Goal: Task Accomplishment & Management: Use online tool/utility

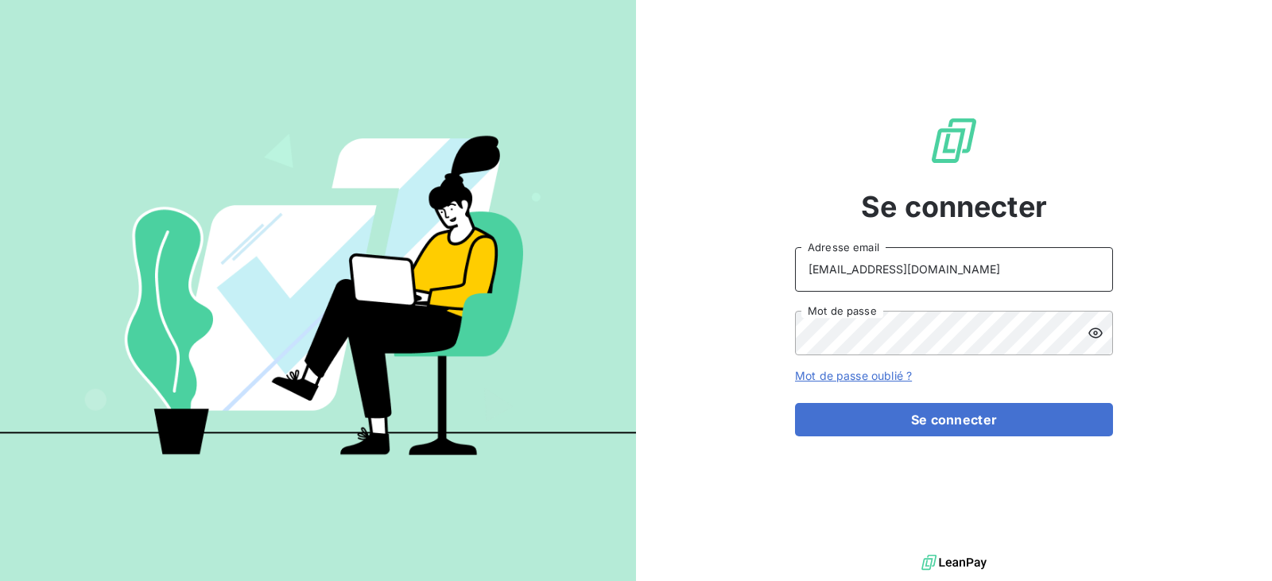
click at [937, 288] on input "[EMAIL_ADDRESS][DOMAIN_NAME]" at bounding box center [954, 269] width 318 height 45
type input "[EMAIL_ADDRESS][DOMAIN_NAME]"
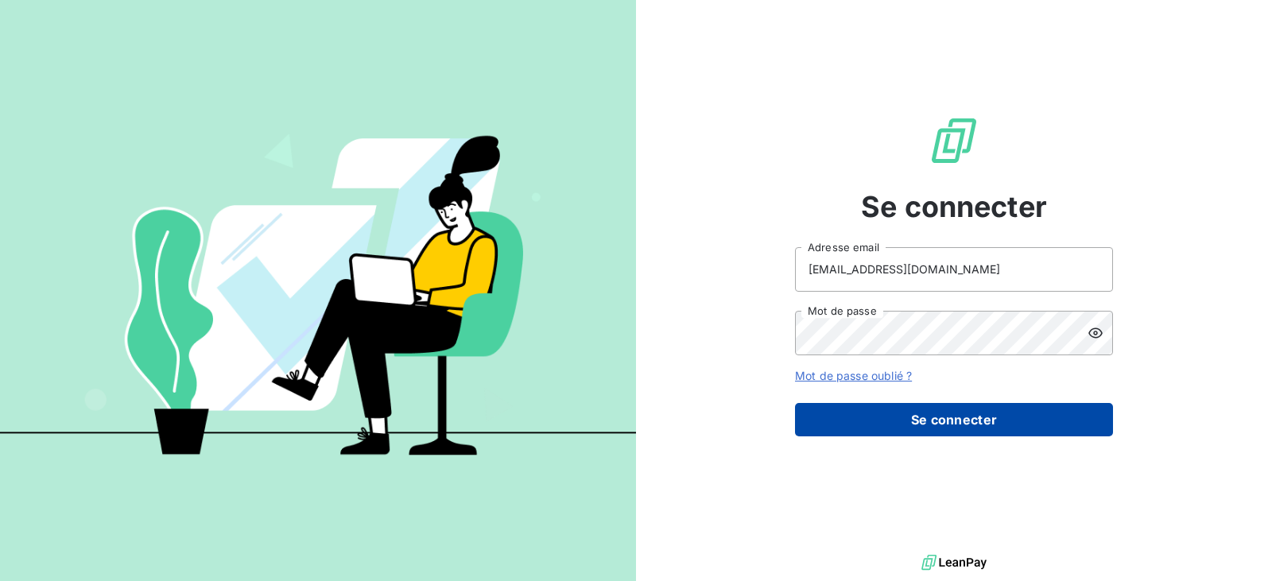
click at [952, 408] on button "Se connecter" at bounding box center [954, 419] width 318 height 33
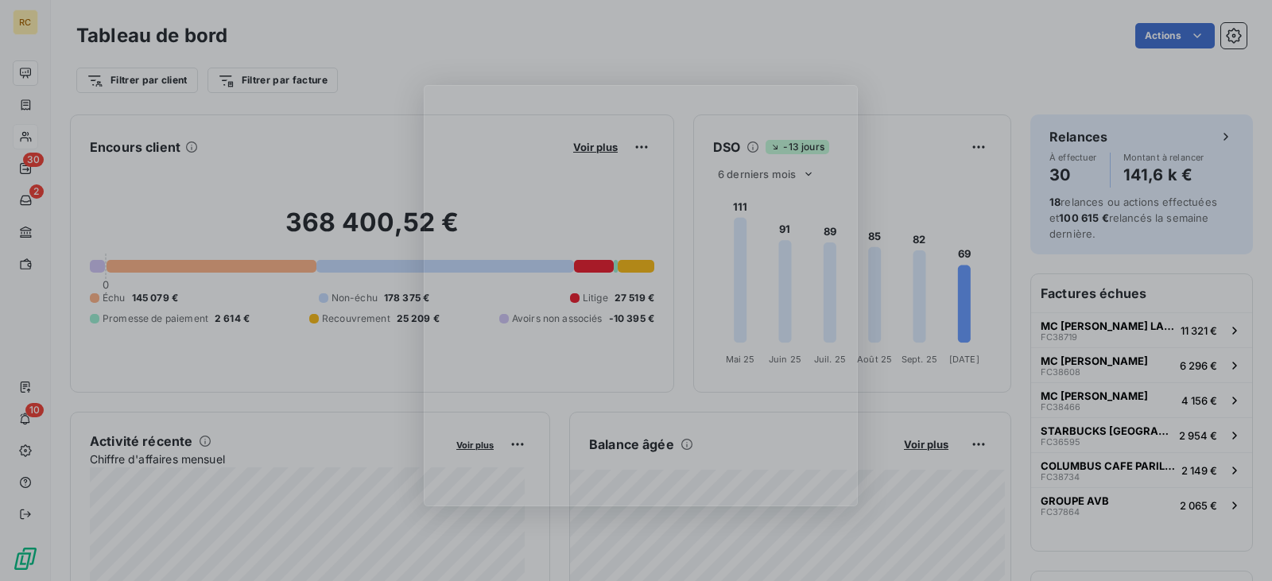
click at [75, 136] on div "Product tour overlay" at bounding box center [636, 290] width 1272 height 581
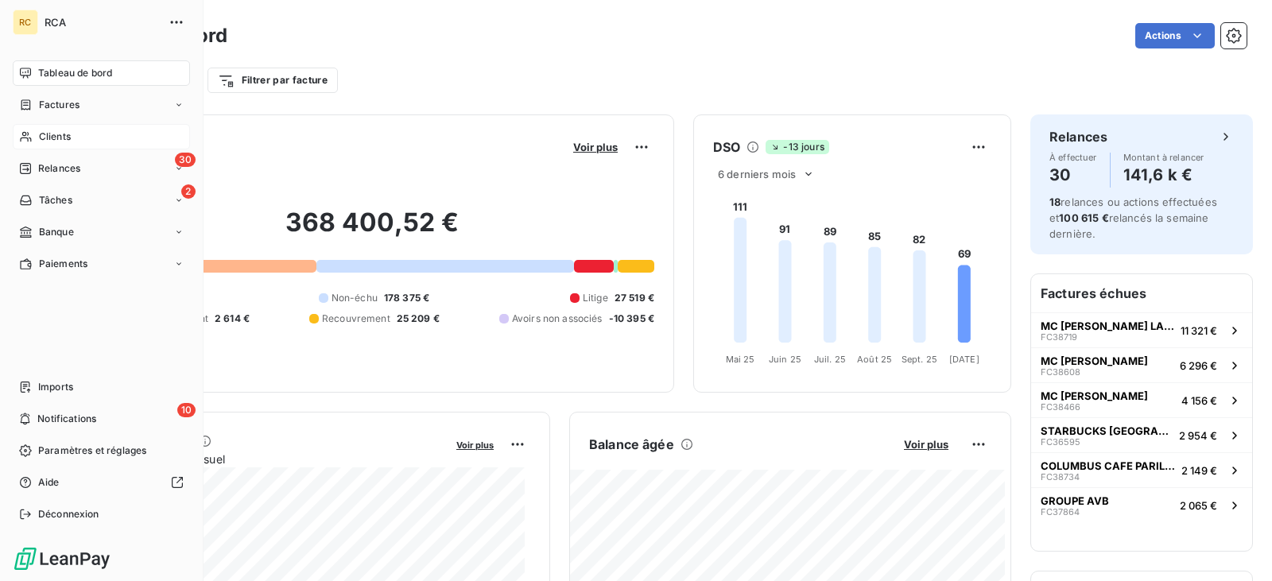
click at [65, 140] on span "Clients" at bounding box center [55, 137] width 32 height 14
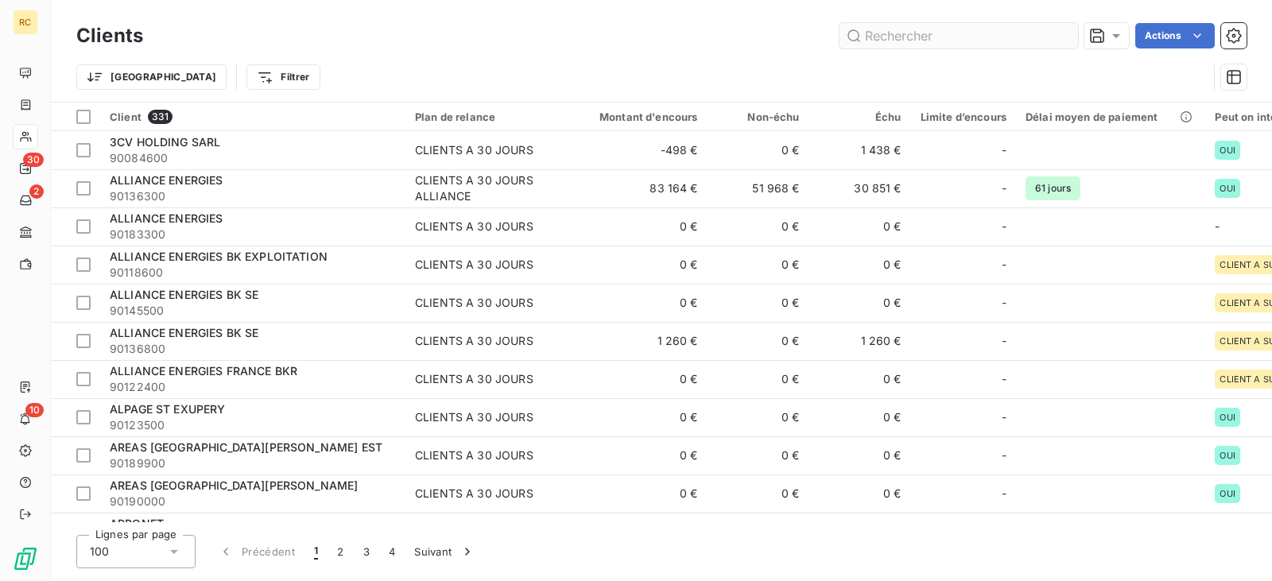
click at [895, 41] on input "text" at bounding box center [958, 35] width 238 height 25
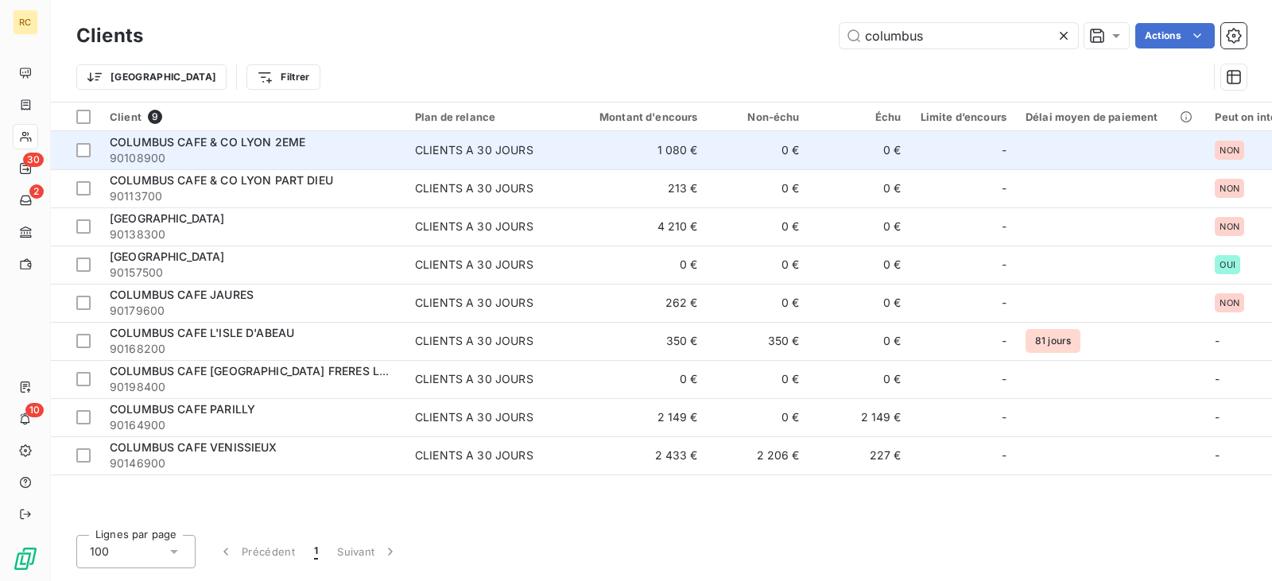
type input "columbus"
click at [289, 154] on span "90108900" at bounding box center [253, 158] width 286 height 16
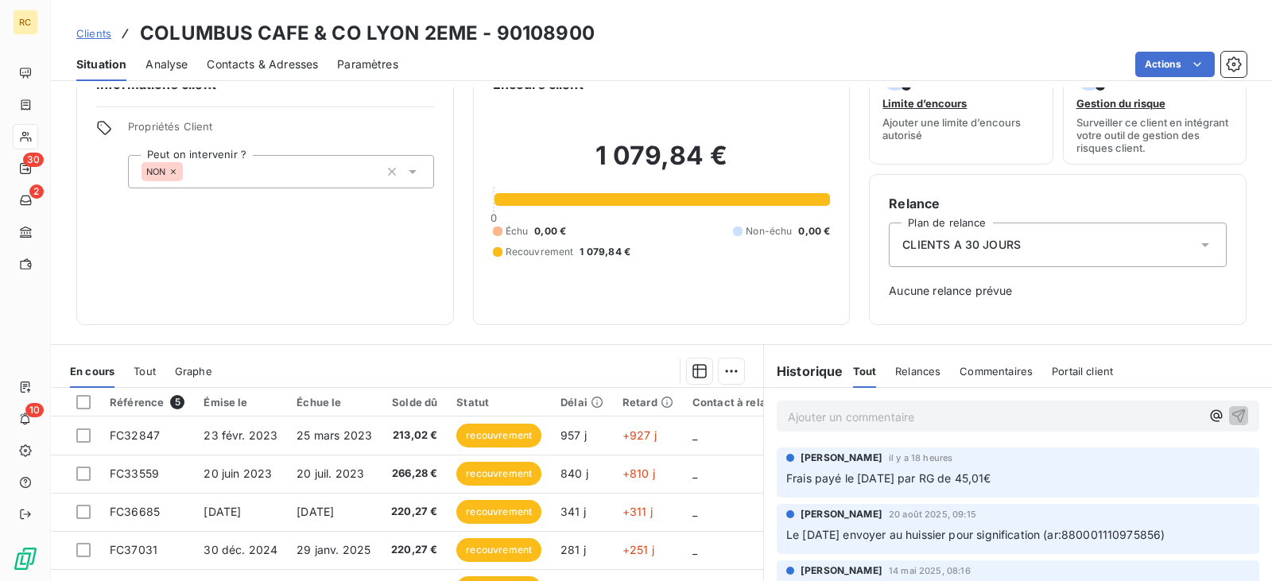
scroll to position [79, 0]
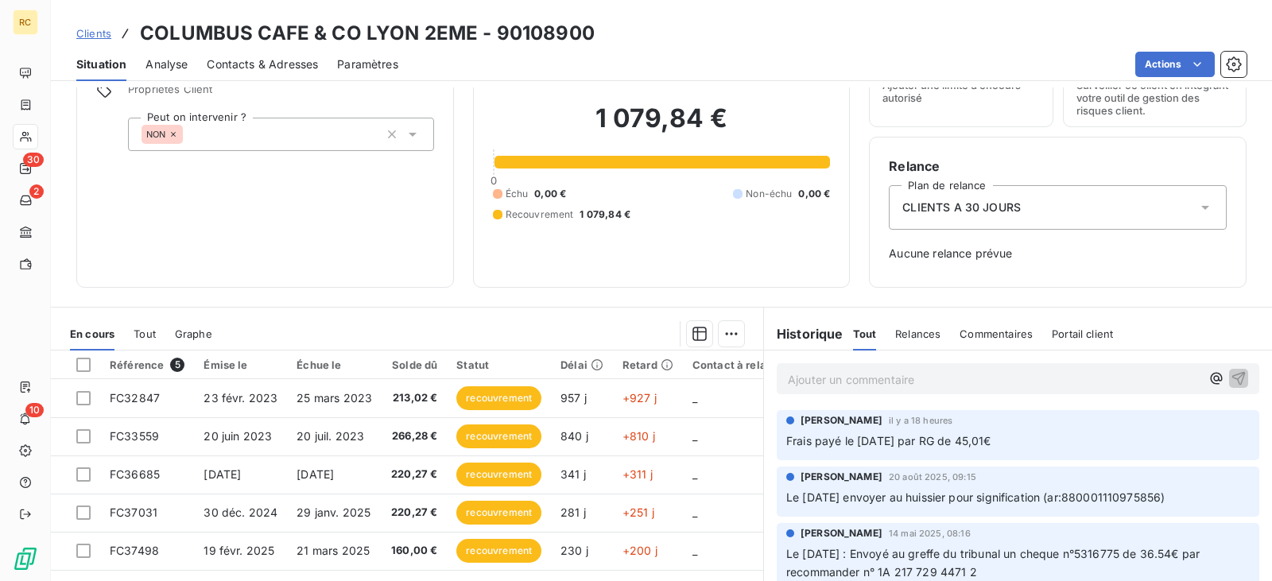
click at [843, 387] on p "Ajouter un commentaire ﻿" at bounding box center [994, 380] width 413 height 20
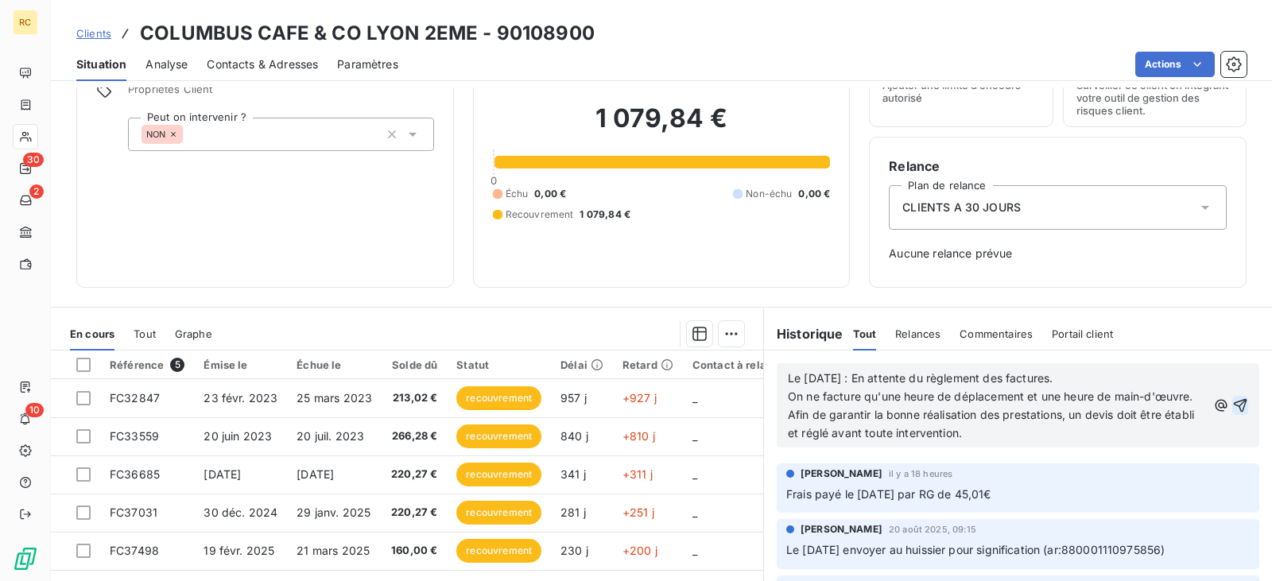
click at [1232, 410] on icon "button" at bounding box center [1240, 405] width 16 height 16
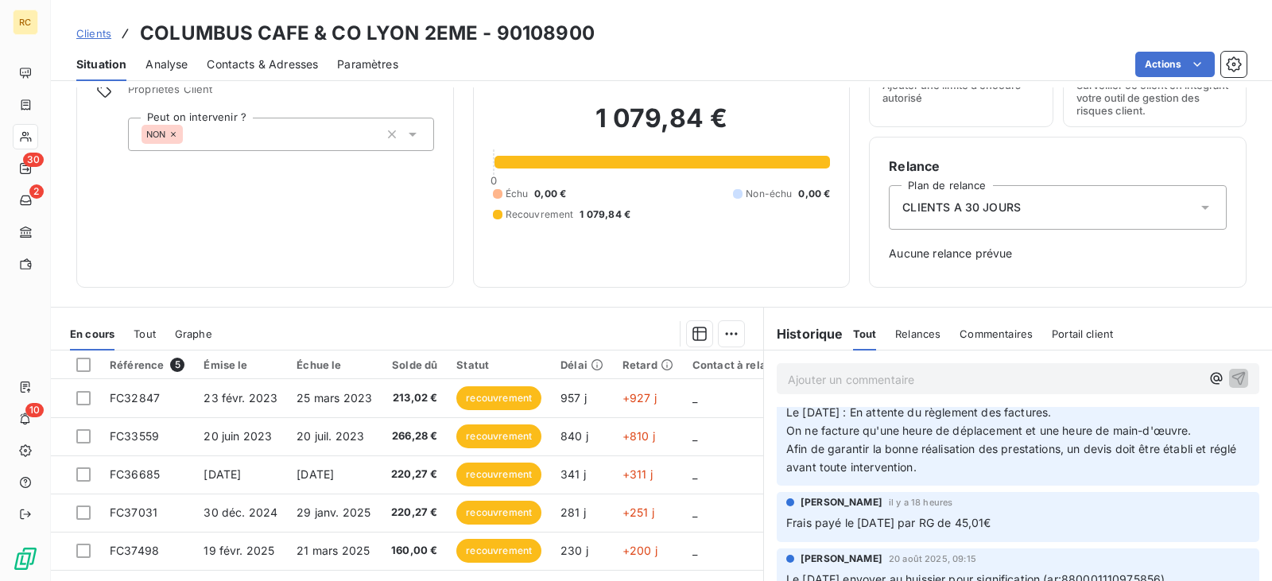
scroll to position [0, 0]
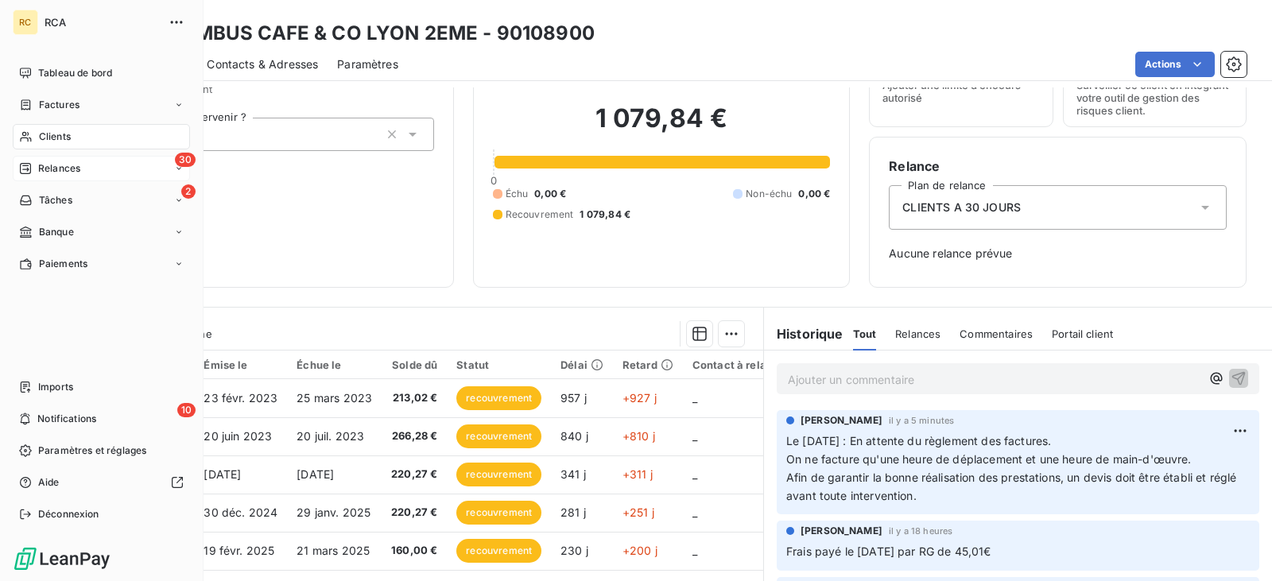
click at [63, 174] on span "Relances" at bounding box center [59, 168] width 42 height 14
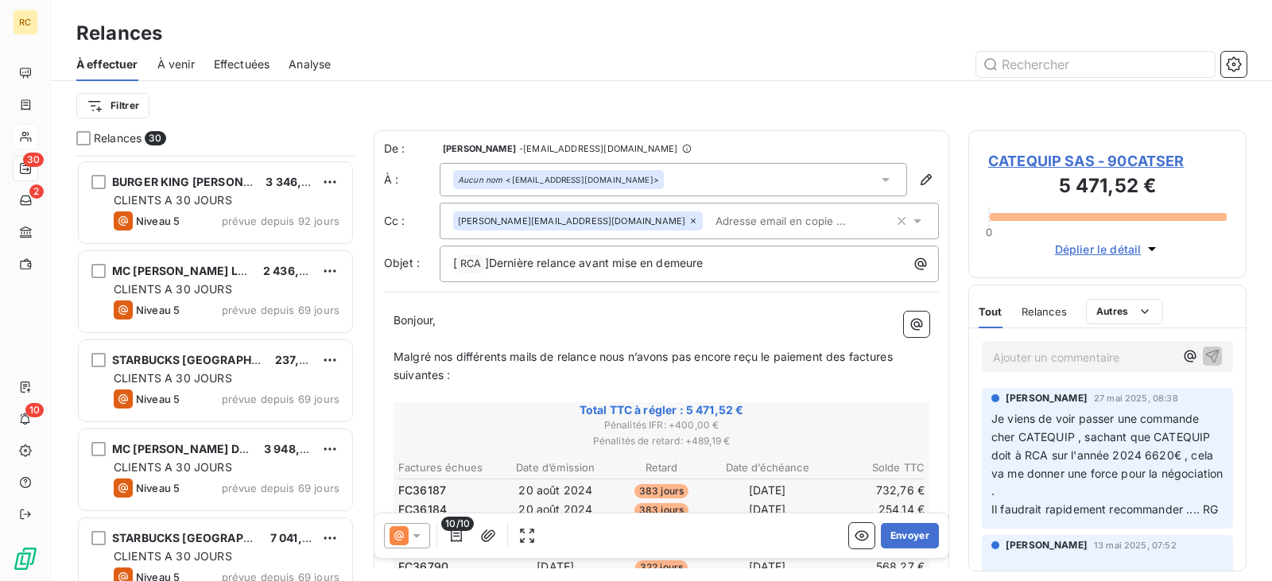
scroll to position [398, 0]
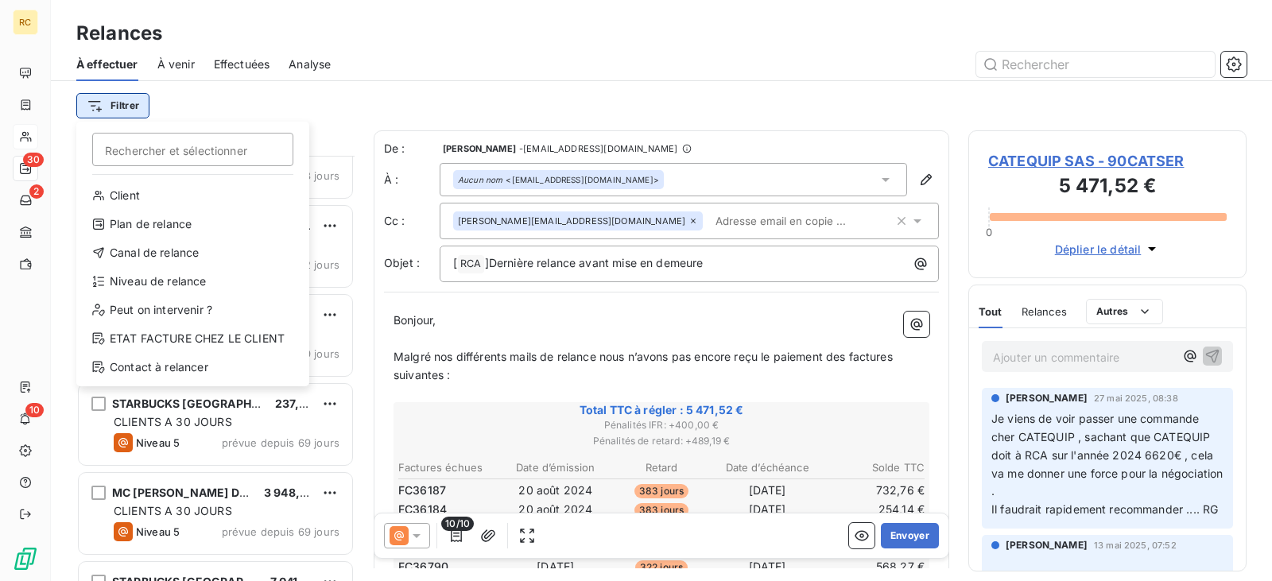
click at [134, 102] on html "RC 30 2 10 Relances À effectuer À venir Effectuées Analyse Filtrer Rechercher e…" at bounding box center [636, 290] width 1272 height 581
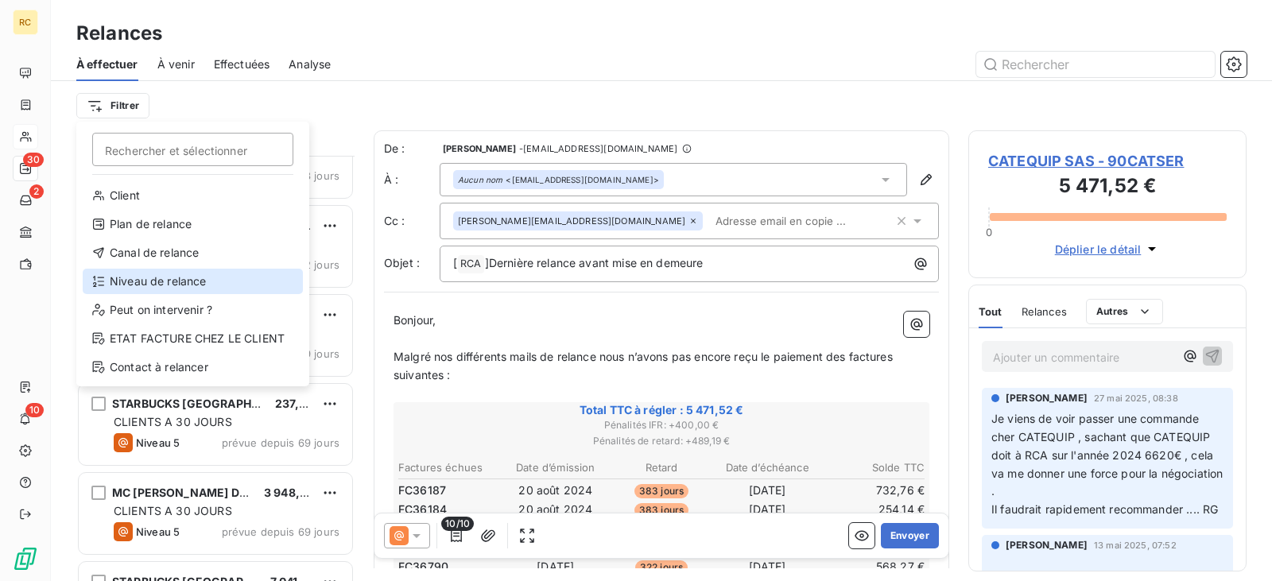
click at [184, 277] on div "Niveau de relance" at bounding box center [193, 281] width 220 height 25
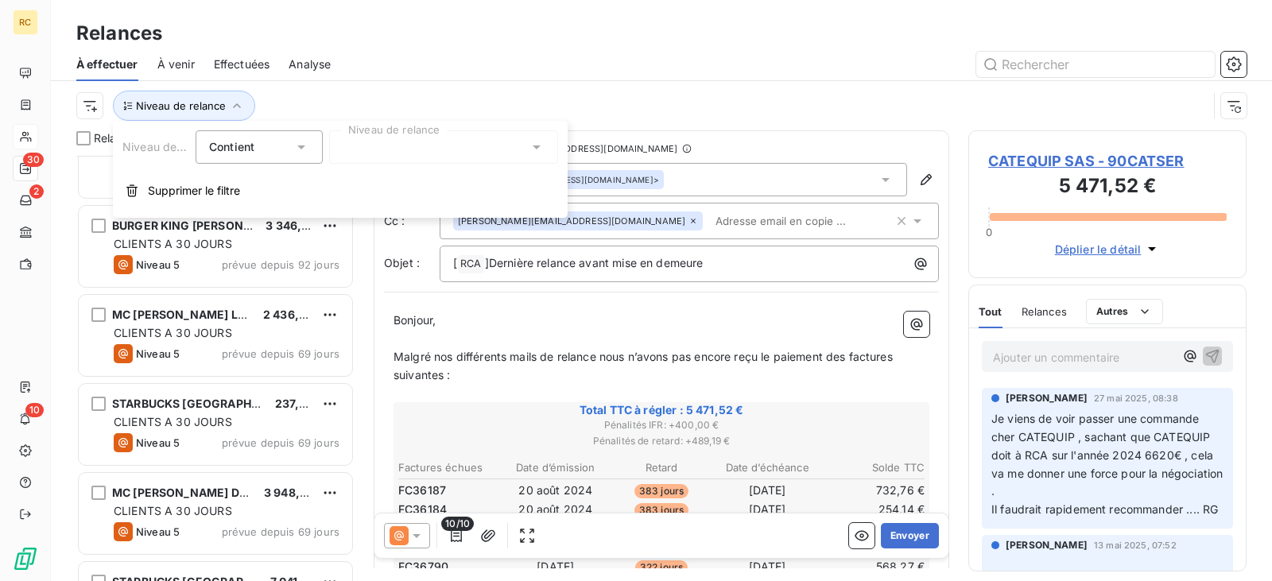
click at [374, 146] on div at bounding box center [443, 146] width 229 height 33
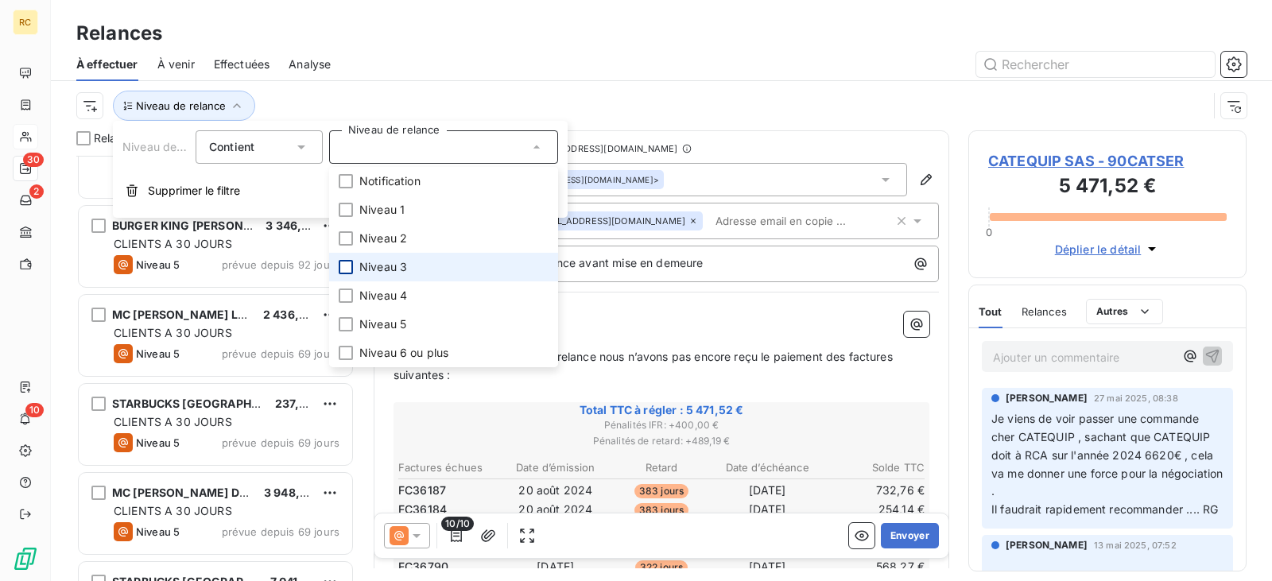
click at [347, 271] on div at bounding box center [346, 267] width 14 height 14
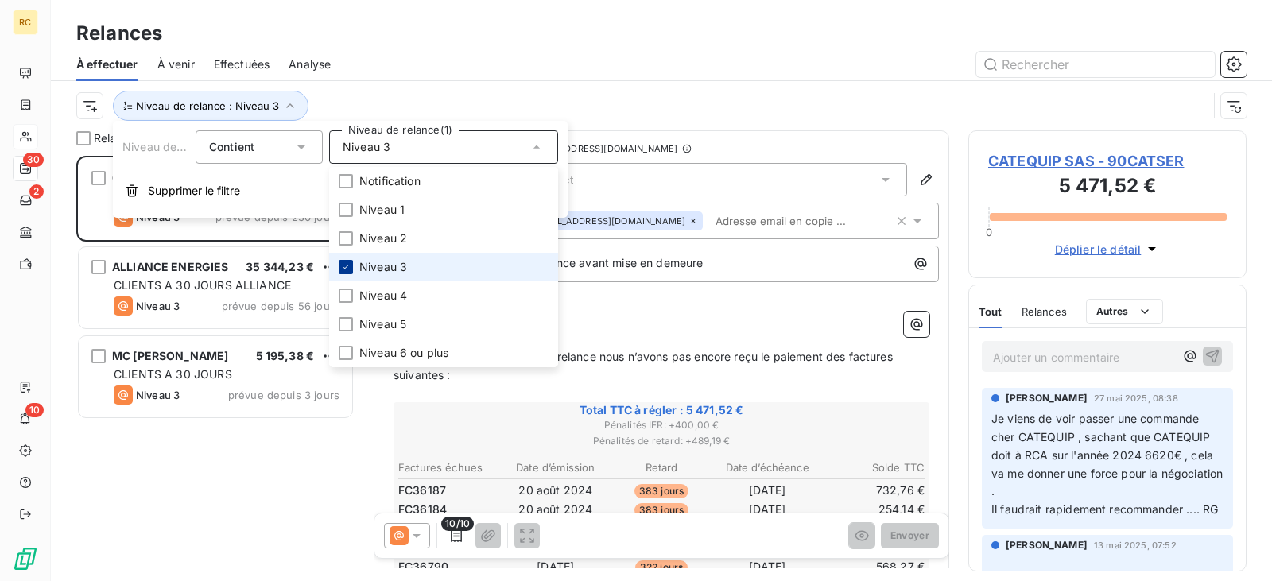
scroll to position [413, 266]
click at [663, 116] on div "Niveau de relance : Niveau 3" at bounding box center [641, 106] width 1131 height 30
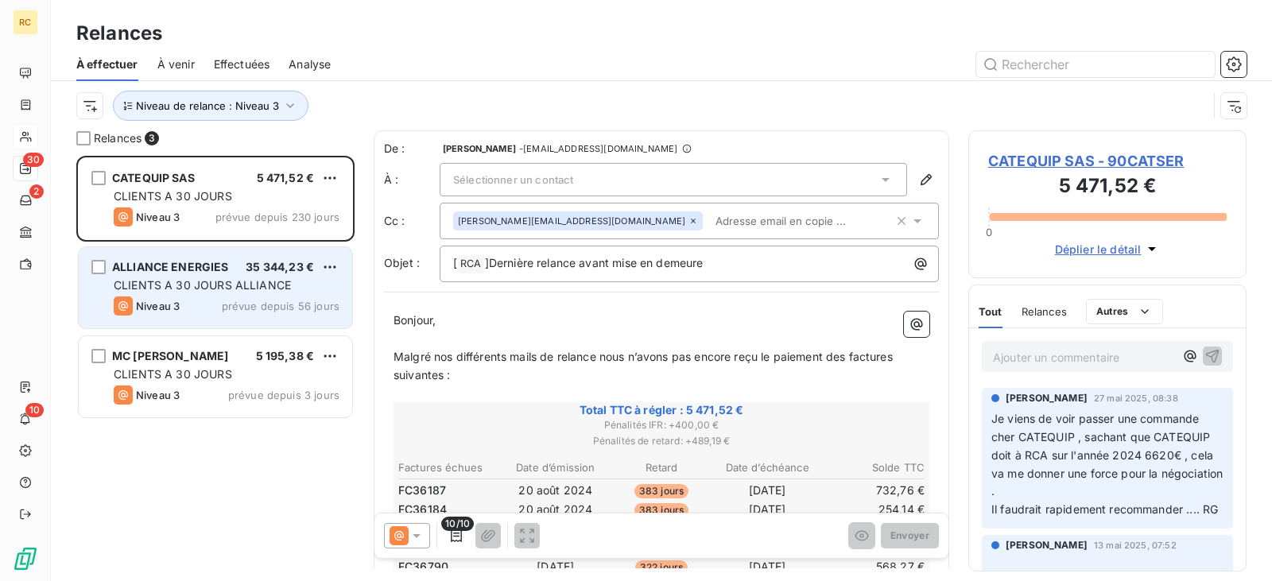
click at [224, 284] on span "CLIENTS A 30 JOURS ALLIANCE" at bounding box center [202, 285] width 177 height 14
